Goal: Information Seeking & Learning: Learn about a topic

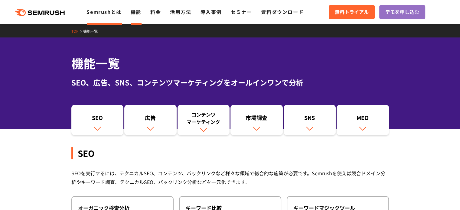
click at [100, 14] on link "Semrushとは" at bounding box center [104, 11] width 35 height 7
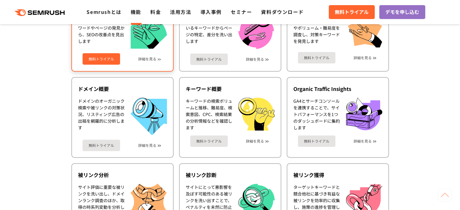
scroll to position [322, 0]
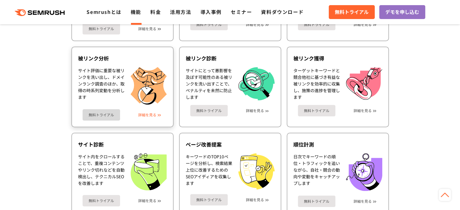
click at [143, 115] on link "詳細を見る" at bounding box center [147, 115] width 18 height 4
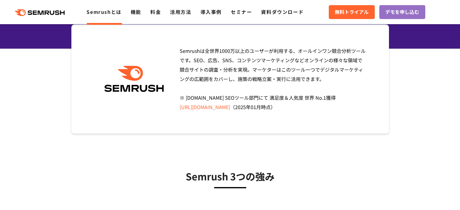
scroll to position [242, 0]
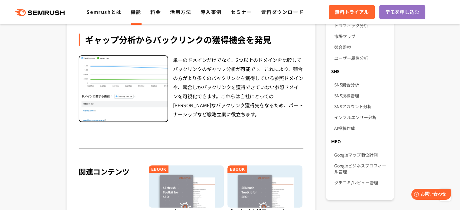
scroll to position [564, 0]
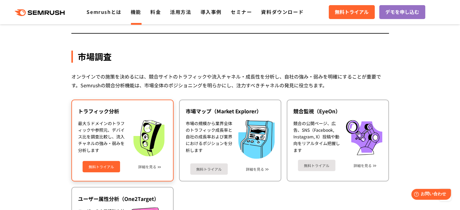
scroll to position [1048, 0]
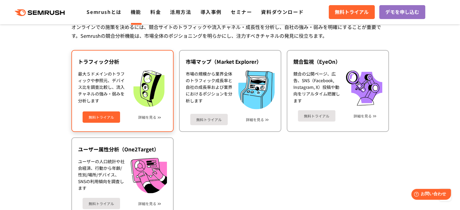
drag, startPoint x: 122, startPoint y: 104, endPoint x: 118, endPoint y: 104, distance: 3.7
